Goal: Find specific page/section: Locate a particular part of the current website

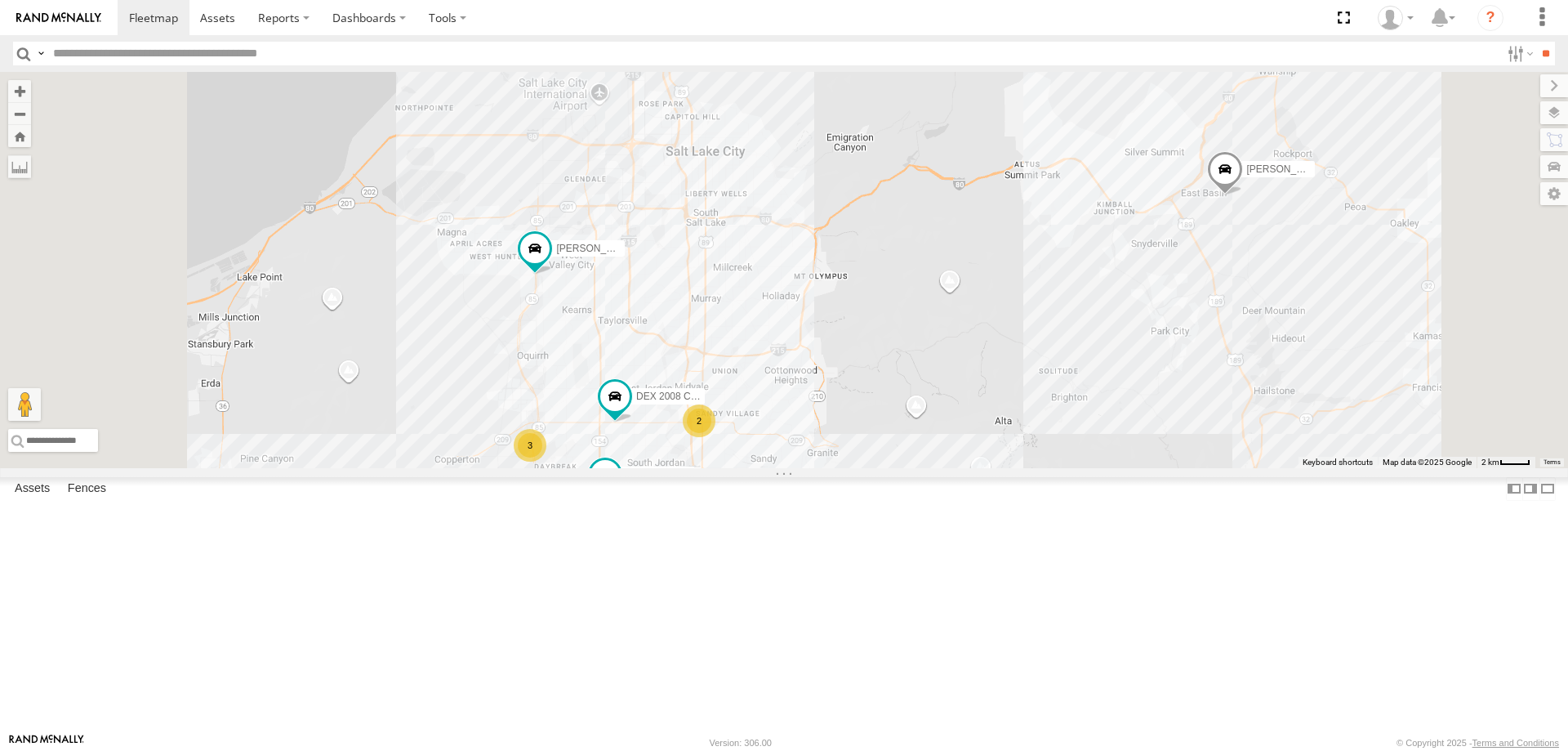
drag, startPoint x: 1057, startPoint y: 522, endPoint x: 1029, endPoint y: 418, distance: 107.7
click at [1029, 418] on div "[PERSON_NAME] 2017 E350 GT1 [PERSON_NAME] -2023 F150 SHOP 2022 F150 JARED -2017…" at bounding box center [784, 270] width 1568 height 396
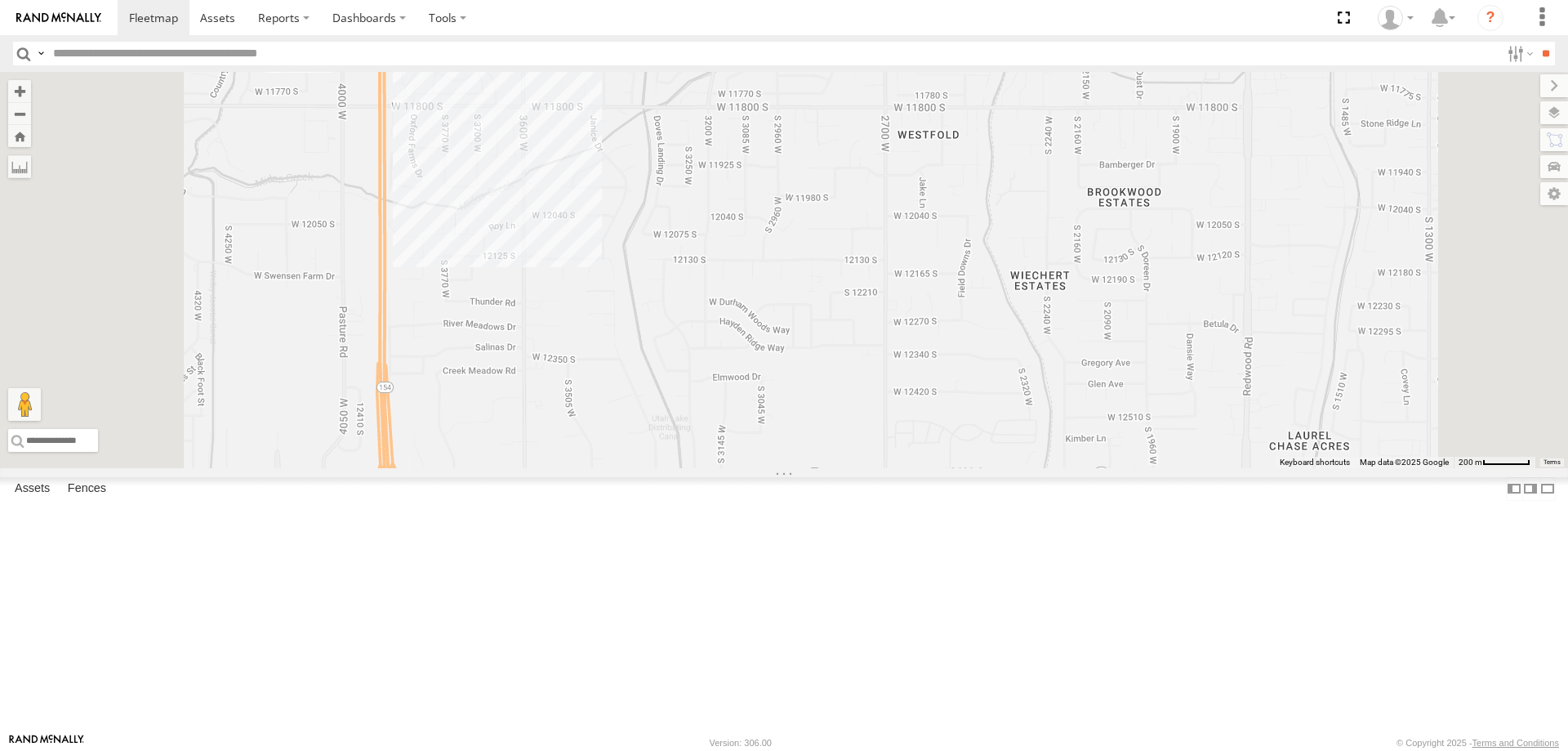
drag, startPoint x: 826, startPoint y: 295, endPoint x: 855, endPoint y: 446, distance: 153.8
click at [855, 446] on div "[PERSON_NAME] 2017 E350 GT1 SHOP 2022 F150 [PERSON_NAME] 2017 F150 [PERSON_NAME…" at bounding box center [784, 270] width 1568 height 396
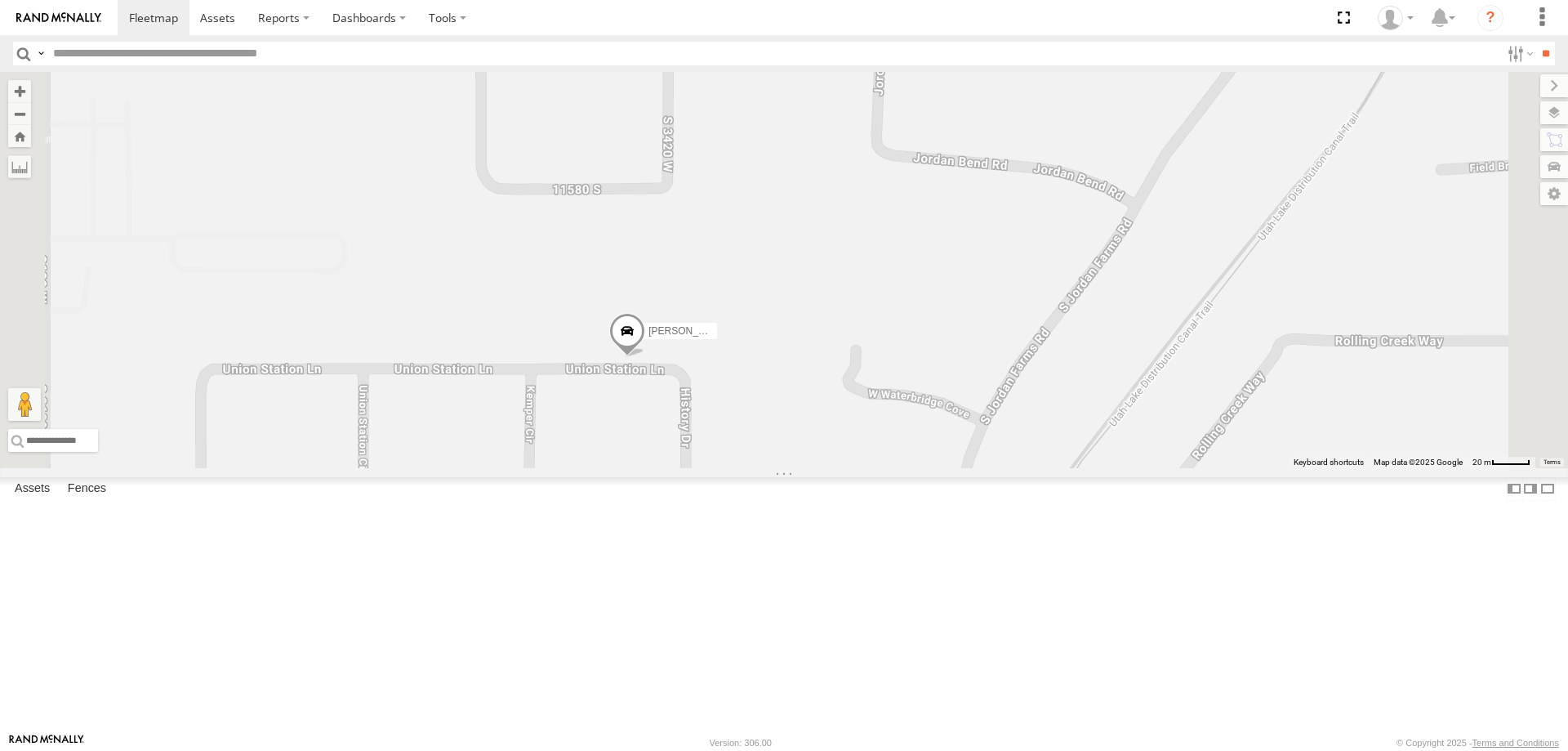
click at [1557, 119] on label at bounding box center [1555, 113] width 28 height 23
click at [0, 0] on span "Overlays" at bounding box center [0, 0] width 0 height 0
click at [0, 0] on span "Basemaps" at bounding box center [0, 0] width 0 height 0
click at [0, 0] on span "Satellite" at bounding box center [0, 0] width 0 height 0
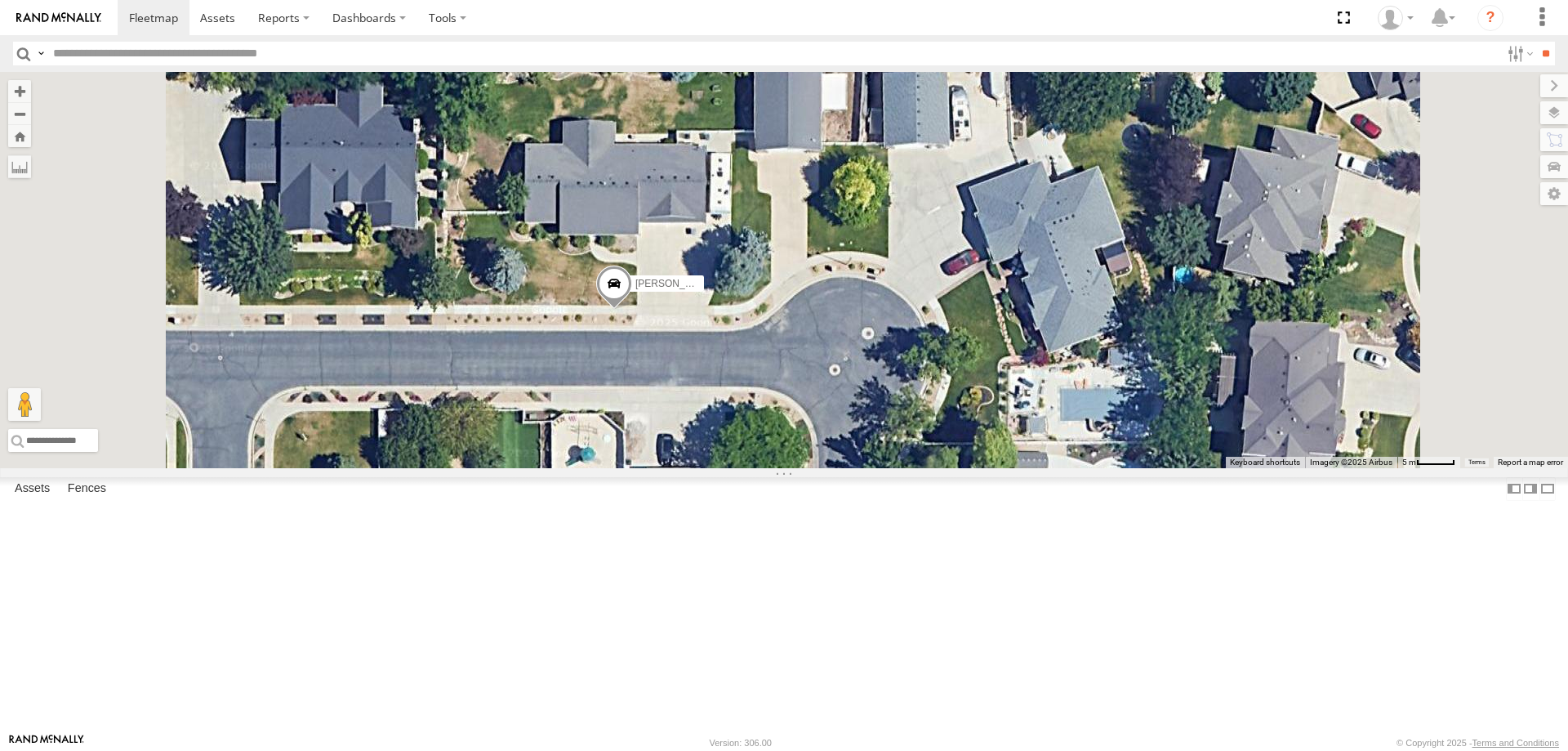
drag, startPoint x: 803, startPoint y: 416, endPoint x: 830, endPoint y: 502, distance: 90.1
click at [830, 468] on div "[PERSON_NAME] -2017 F150" at bounding box center [784, 270] width 1568 height 396
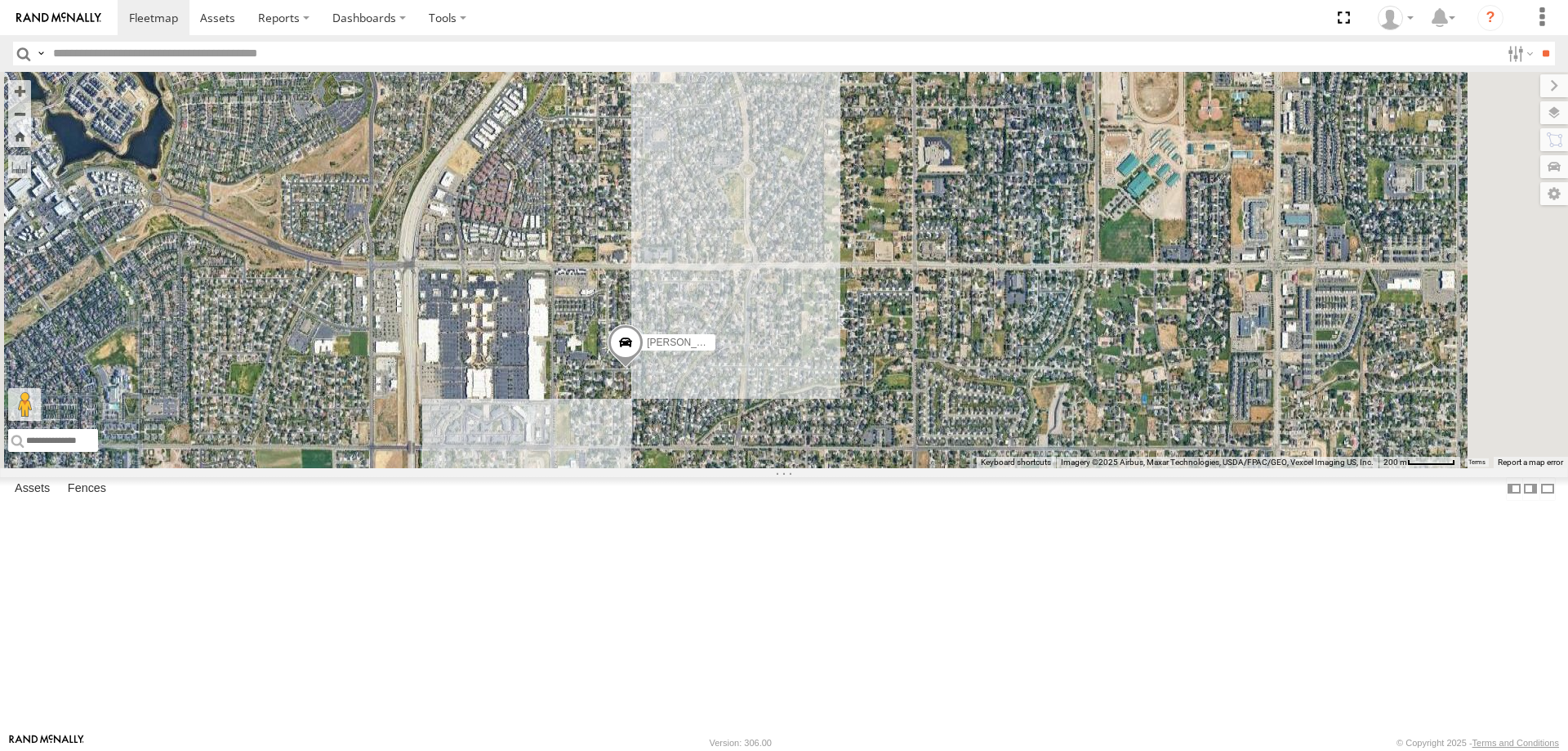
click at [755, 468] on div "[PERSON_NAME] -2017 F150" at bounding box center [784, 270] width 1568 height 396
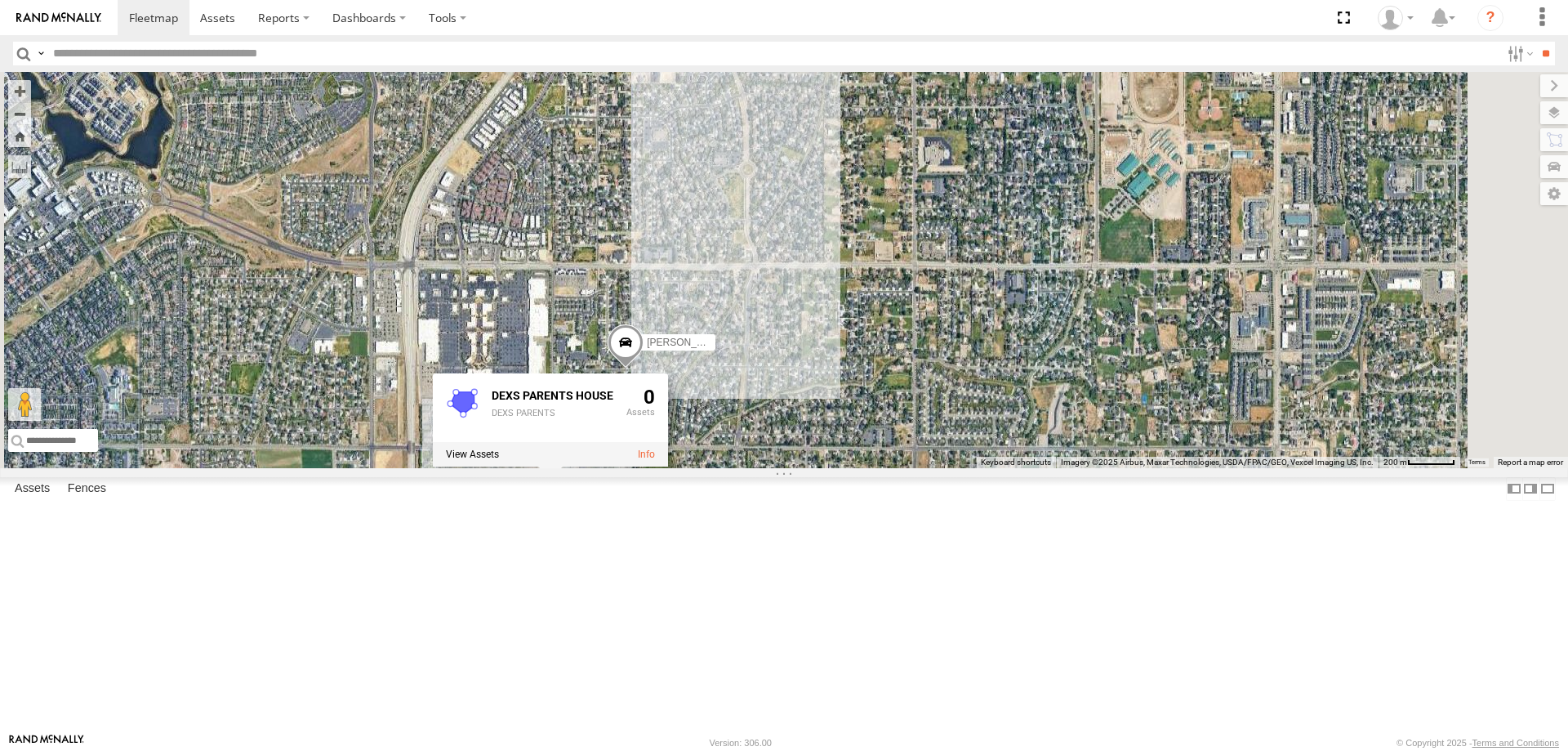
click at [985, 320] on div "[PERSON_NAME] -2017 F150 DEXS PARENTS HOUSE DEXS PARENTS 0" at bounding box center [784, 270] width 1568 height 396
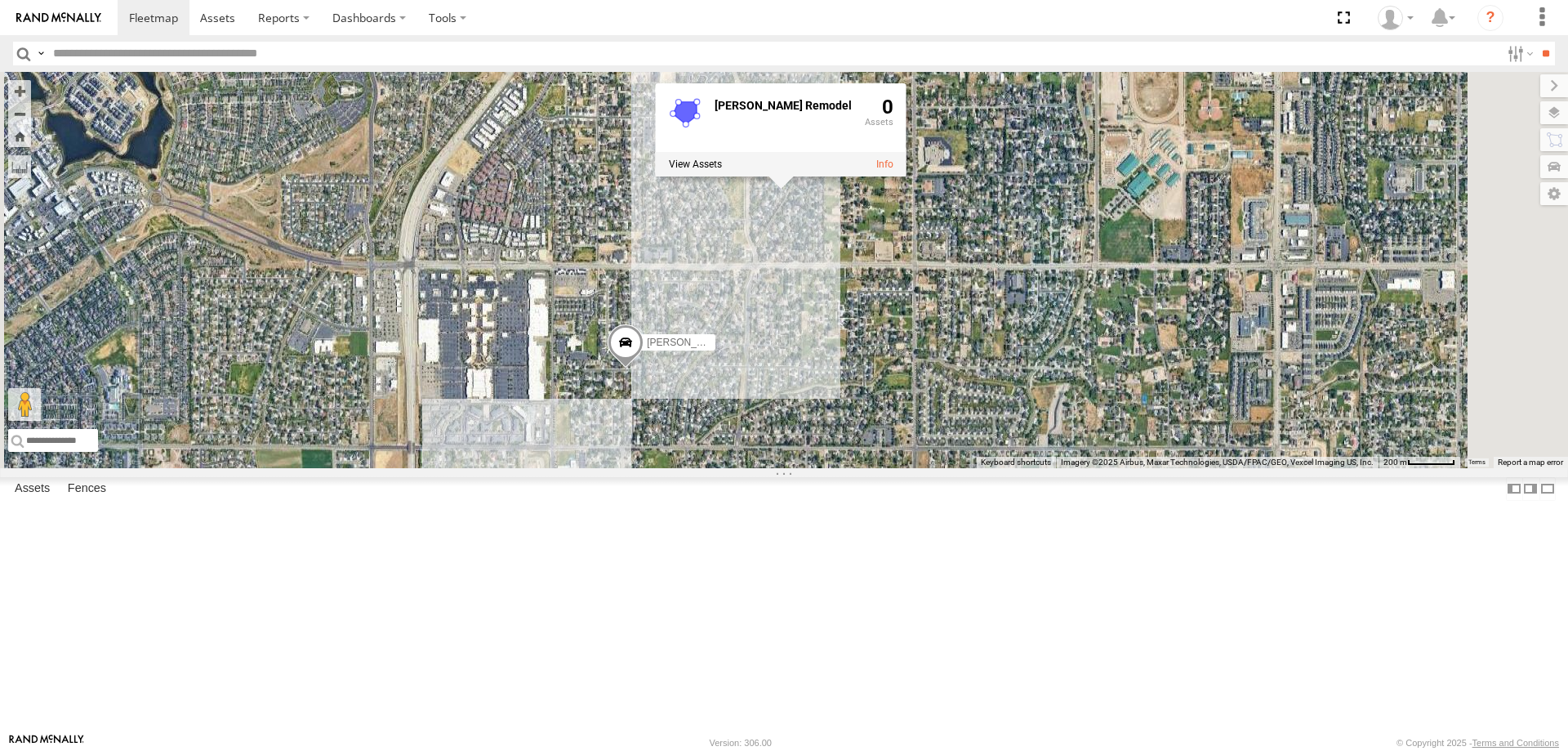
click at [0, 0] on span "Roadmap" at bounding box center [0, 0] width 0 height 0
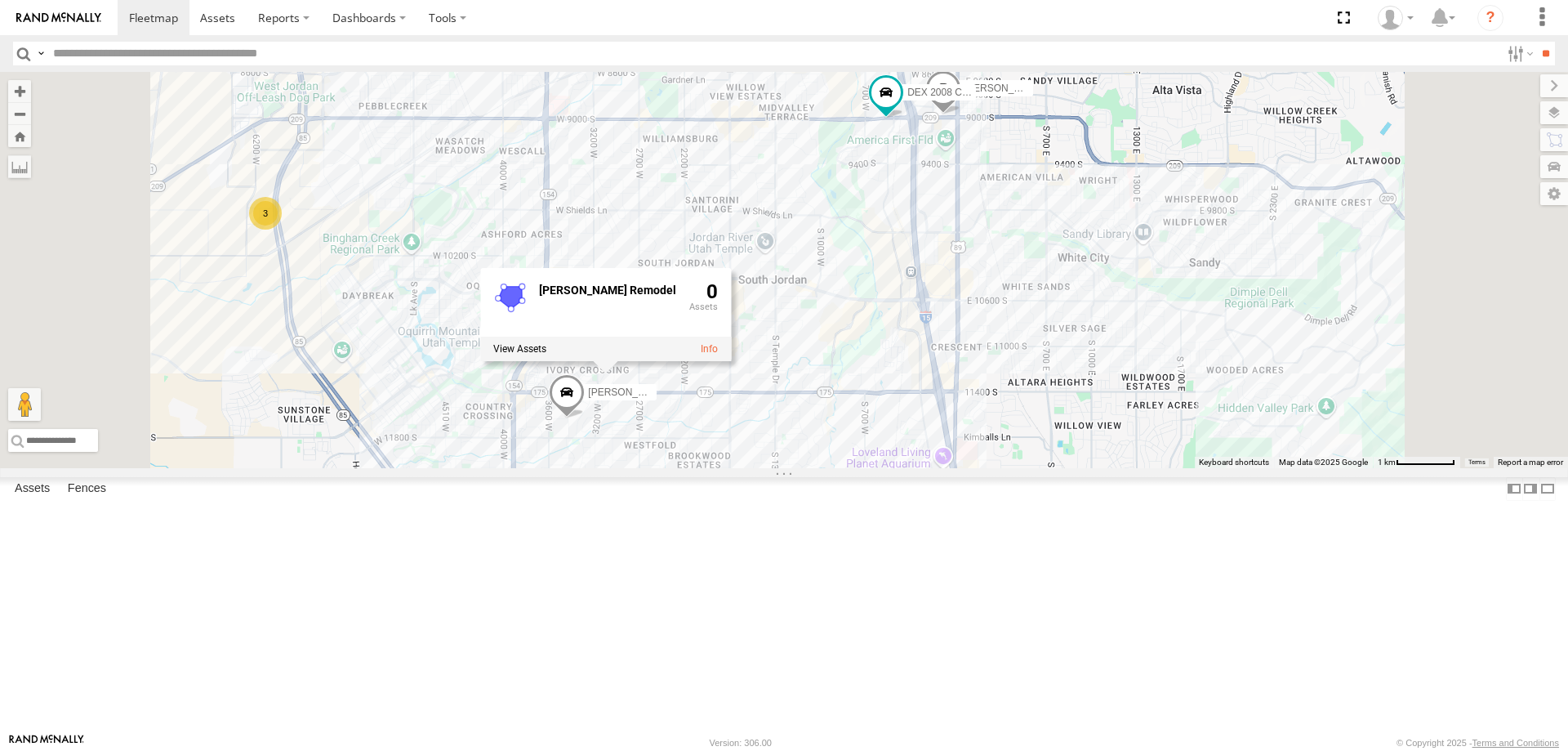
click at [1011, 462] on div "[PERSON_NAME] -2017 F150 [PERSON_NAME] 2020 F350 GT2 DEX 2008 Chevy 3 [PERSON_N…" at bounding box center [784, 270] width 1568 height 396
